Goal: Task Accomplishment & Management: Complete application form

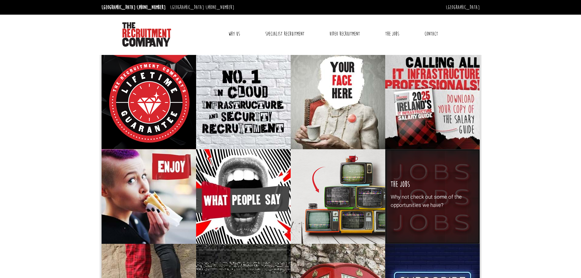
click at [438, 197] on p "Why not check out some of the opportunities we have?" at bounding box center [432, 201] width 83 height 16
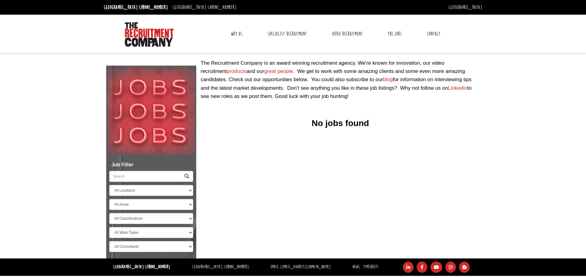
select select "Ireland"
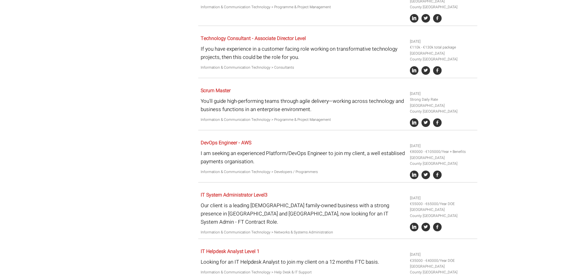
scroll to position [305, 0]
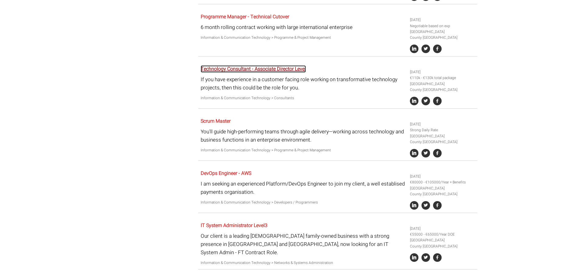
drag, startPoint x: 254, startPoint y: 70, endPoint x: 248, endPoint y: 73, distance: 6.6
click at [254, 70] on link "Technology Consultant - Associate Director Level" at bounding box center [253, 68] width 105 height 7
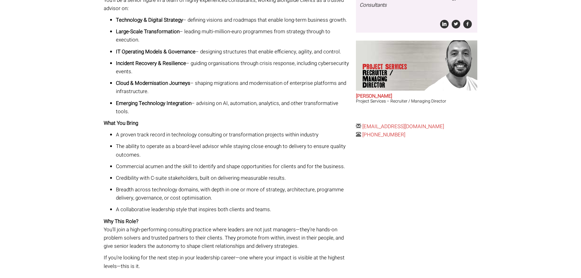
scroll to position [214, 0]
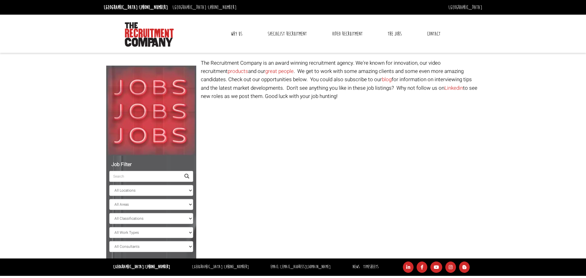
select select "[GEOGRAPHIC_DATA]"
